Goal: Task Accomplishment & Management: Manage account settings

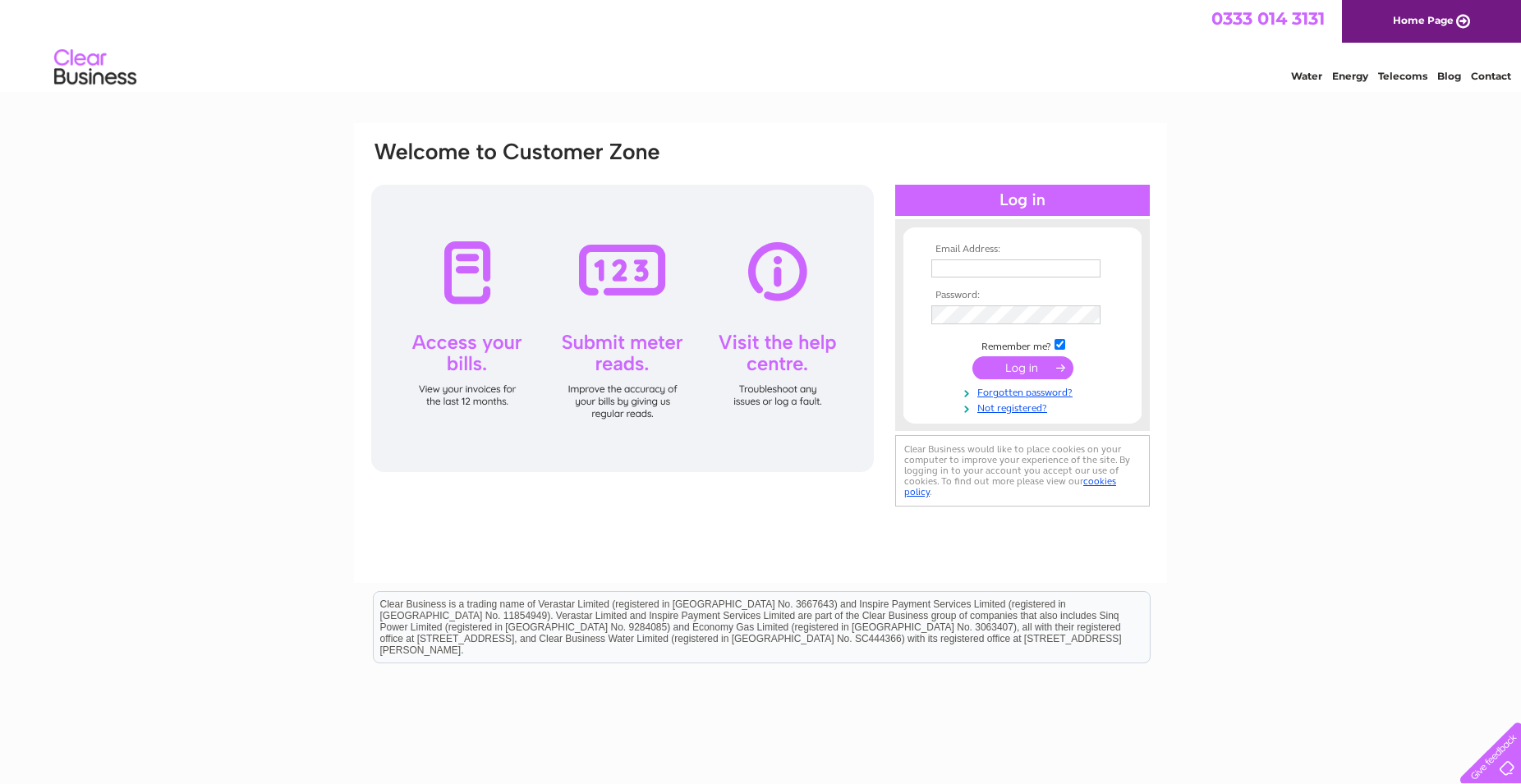
click at [944, 267] on input "text" at bounding box center [1016, 269] width 169 height 18
type input "[PERSON_NAME][EMAIL_ADDRESS][PERSON_NAME][PERSON_NAME][DOMAIN_NAME]"
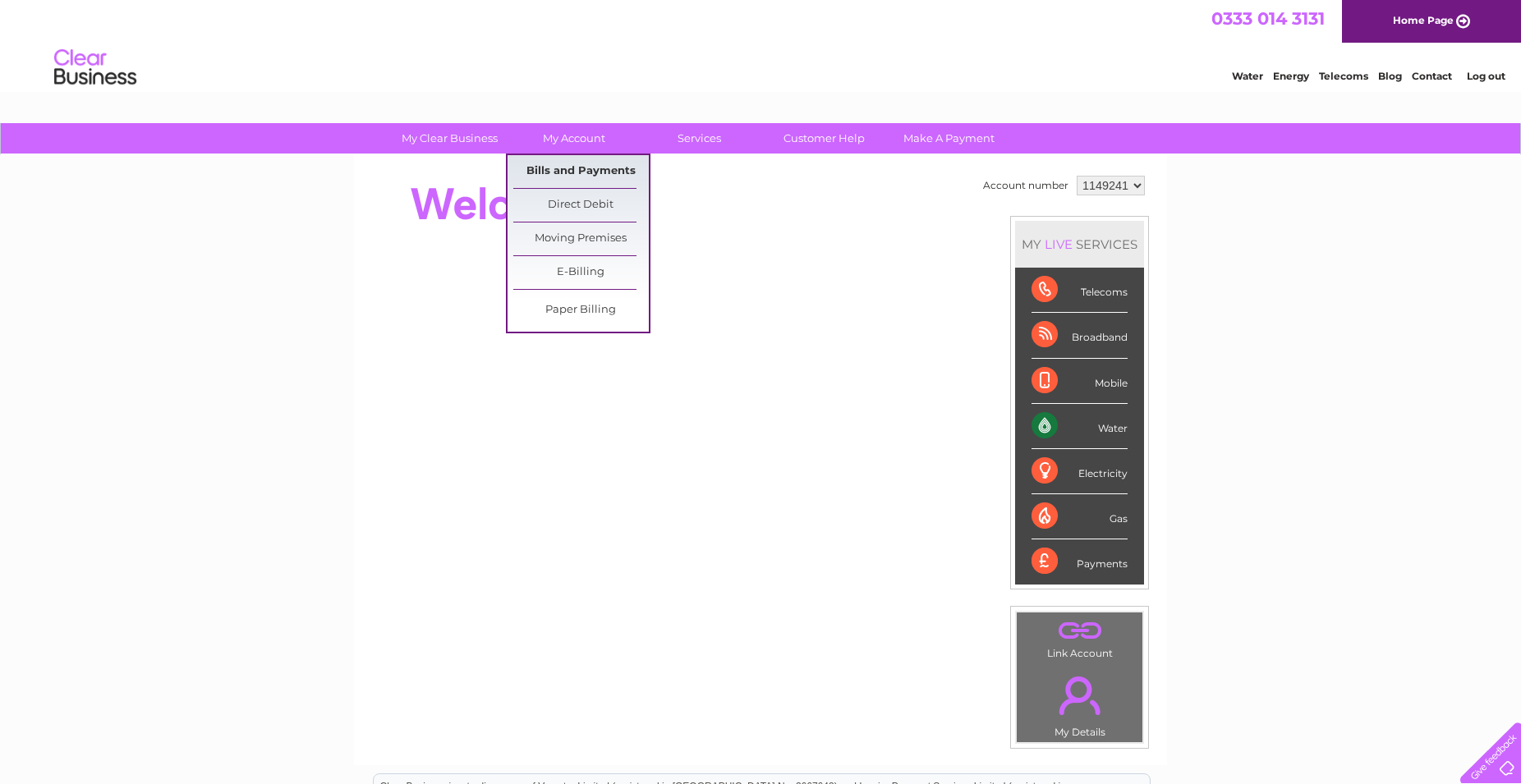
click at [605, 167] on link "Bills and Payments" at bounding box center [581, 172] width 136 height 33
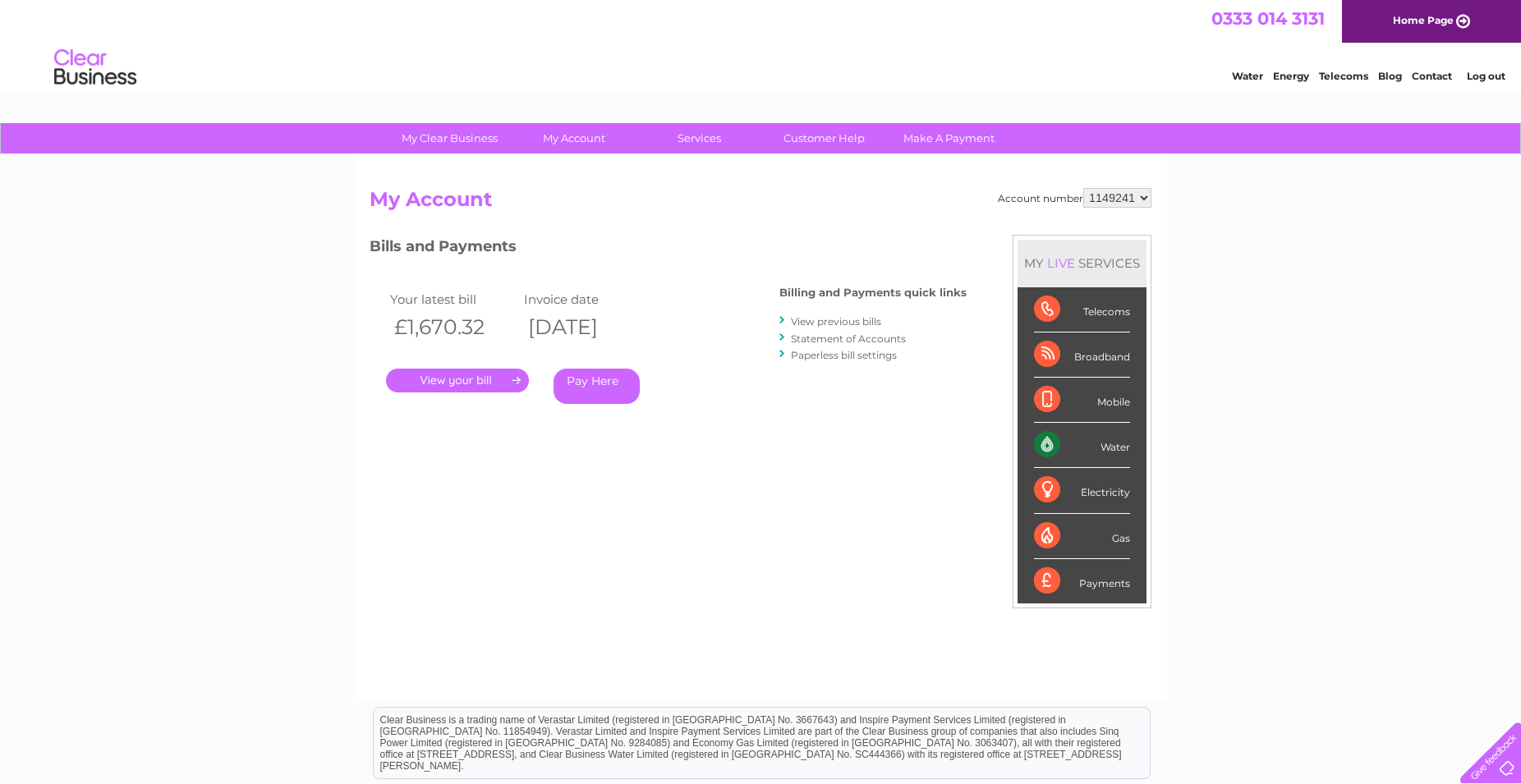
click at [494, 375] on link "." at bounding box center [457, 380] width 143 height 24
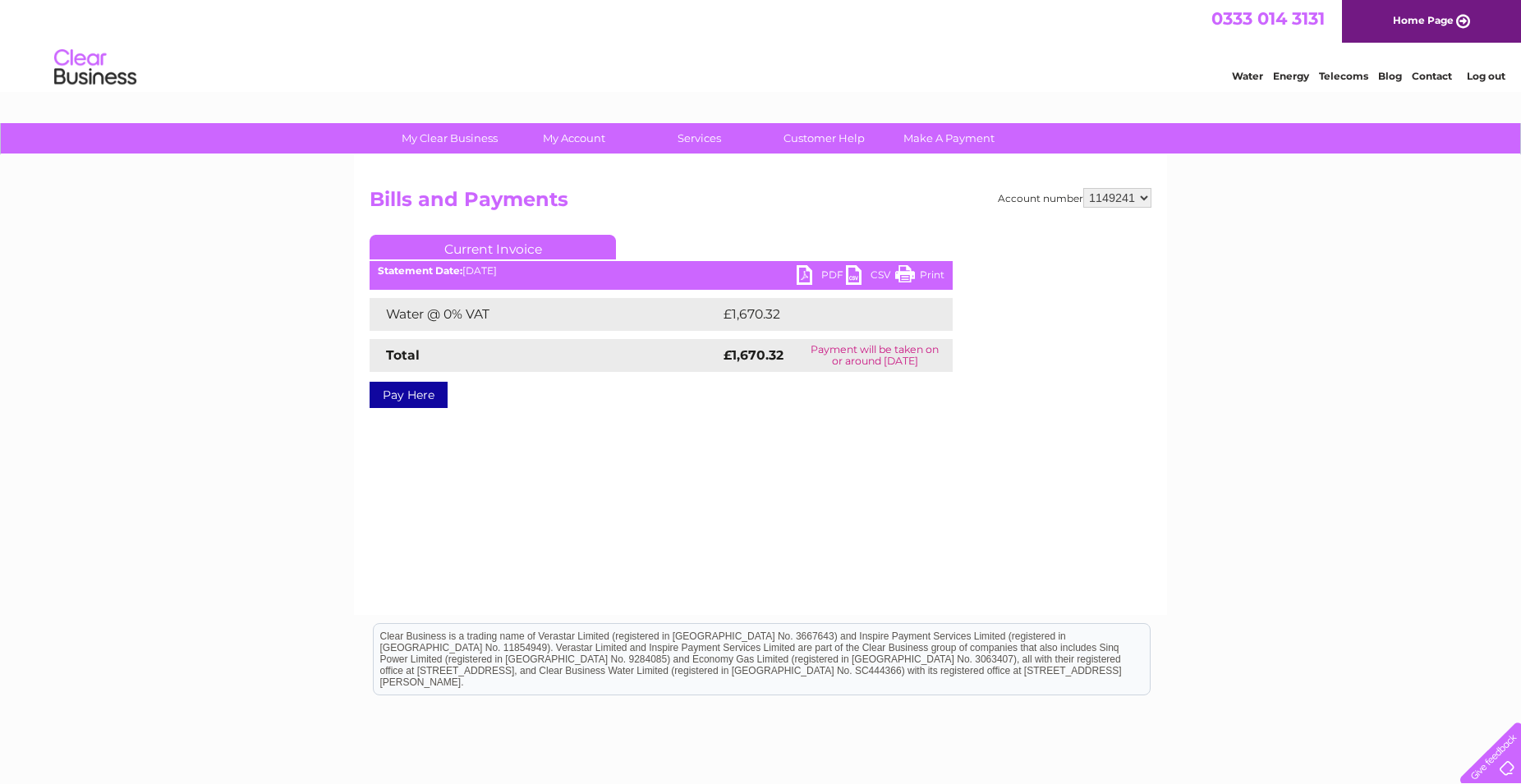
click at [822, 268] on link "PDF" at bounding box center [821, 277] width 50 height 24
